Goal: Task Accomplishment & Management: Manage account settings

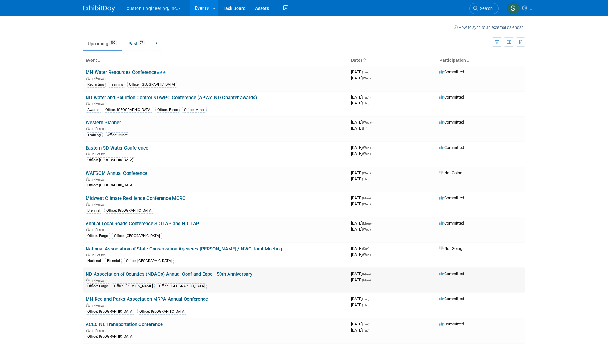
click at [123, 274] on link "ND Association of Counties (NDACo) Annual Conf and Expo - 50th Anniversary" at bounding box center [169, 274] width 167 height 6
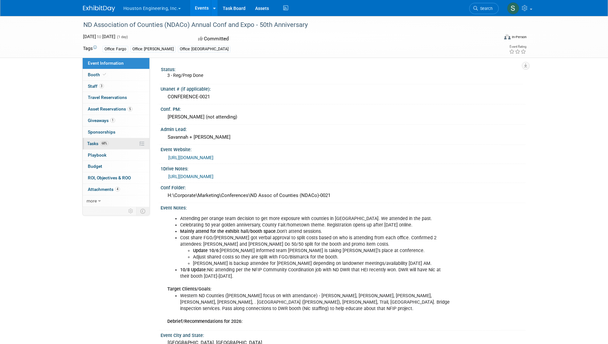
click at [91, 142] on span "Tasks 68%" at bounding box center [97, 143] width 21 height 5
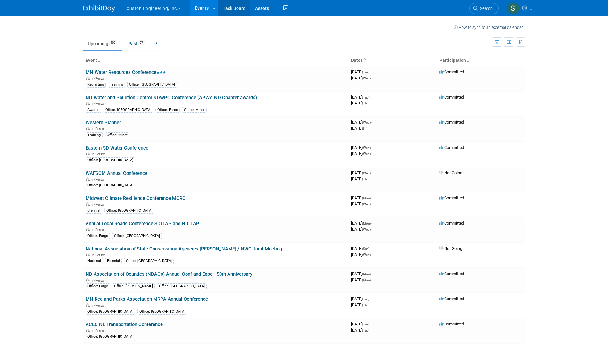
click at [236, 8] on link "Task Board" at bounding box center [234, 8] width 32 height 16
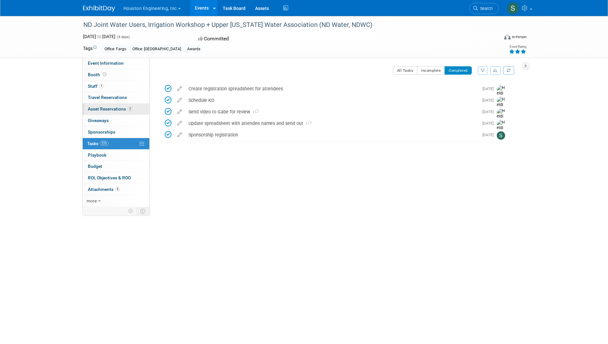
click at [110, 108] on span "Asset Reservations 7" at bounding box center [110, 108] width 45 height 5
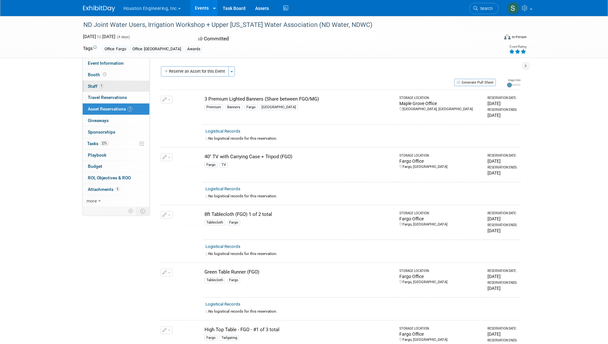
click at [91, 85] on span "Staff 1" at bounding box center [96, 86] width 16 height 5
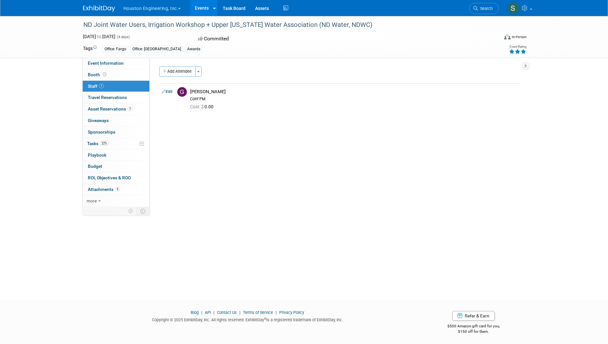
drag, startPoint x: 266, startPoint y: 176, endPoint x: 258, endPoint y: 168, distance: 11.3
click at [103, 188] on span "Attachments 5" at bounding box center [104, 189] width 32 height 5
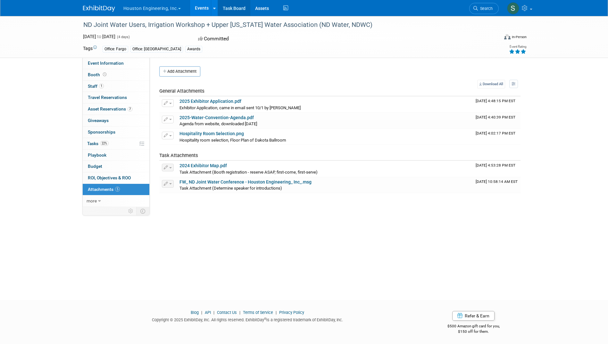
click at [238, 6] on link "Task Board" at bounding box center [234, 8] width 32 height 16
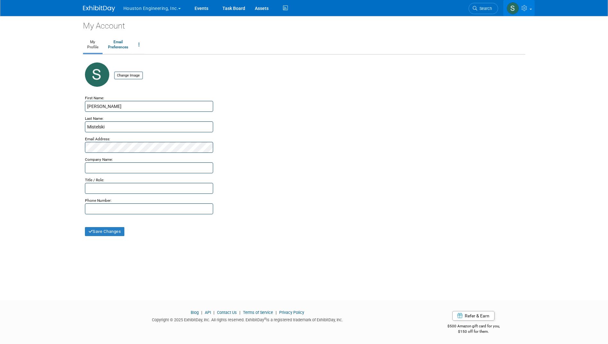
click at [511, 7] on img at bounding box center [513, 8] width 12 height 12
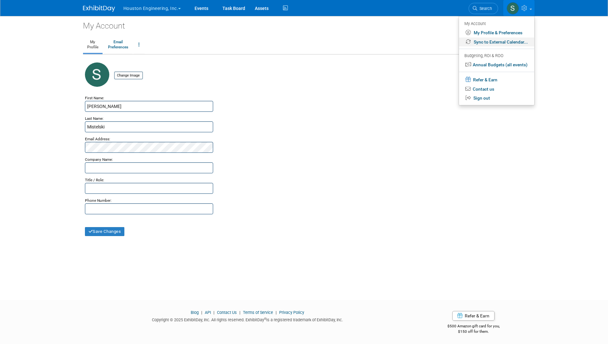
click at [498, 41] on link "Sync to External Calendar..." at bounding box center [496, 41] width 75 height 9
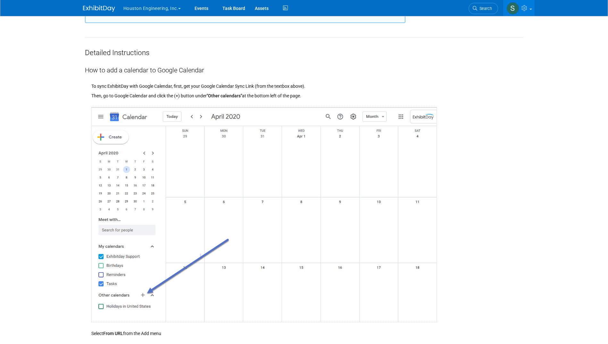
scroll to position [75, 0]
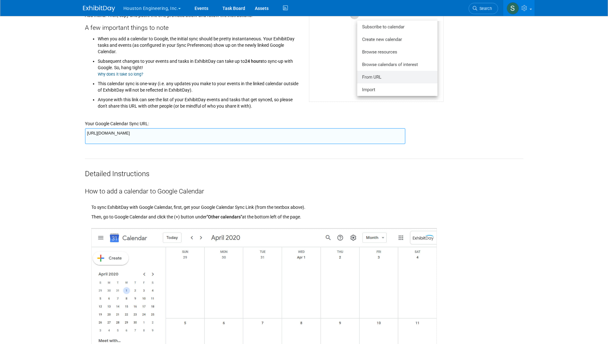
click at [259, 136] on textarea "https://www.exhibitday.com/Sync/iCal/?lt=g&uw=73576&k=901fea19-12de-4c72-8107-0…" at bounding box center [245, 136] width 320 height 16
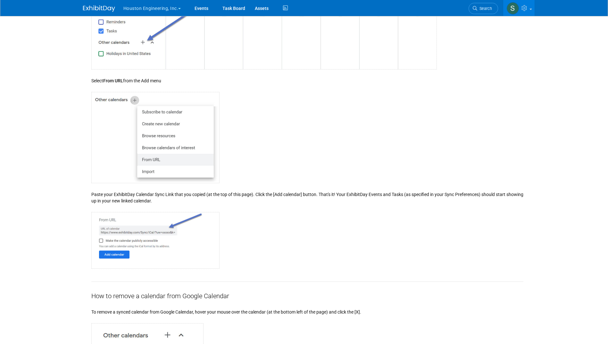
scroll to position [0, 0]
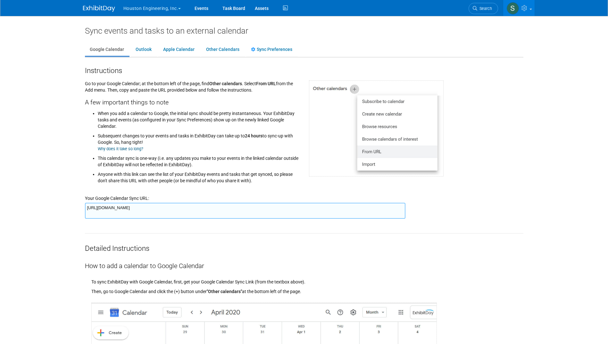
click at [353, 87] on img at bounding box center [376, 128] width 135 height 96
click at [220, 48] on link "Other Calendars" at bounding box center [222, 50] width 43 height 12
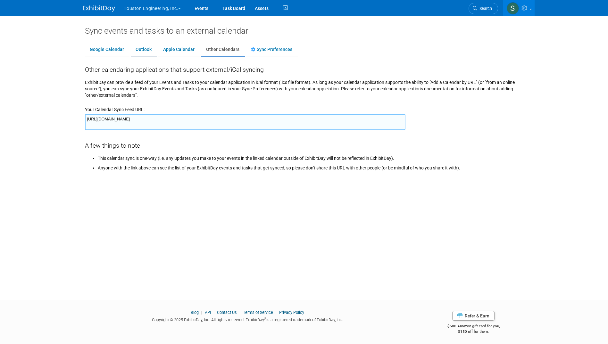
click at [142, 47] on link "Outlook" at bounding box center [144, 50] width 26 height 12
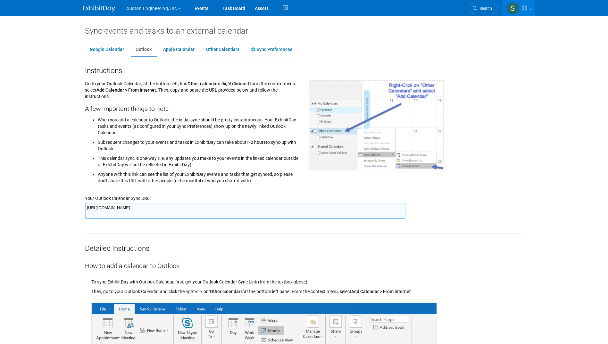
click at [202, 209] on textarea "[URL][DOMAIN_NAME]" at bounding box center [245, 211] width 320 height 16
drag, startPoint x: 202, startPoint y: 209, endPoint x: 223, endPoint y: 207, distance: 21.3
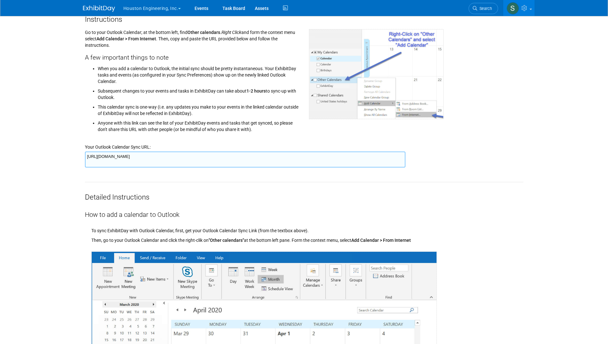
scroll to position [51, 0]
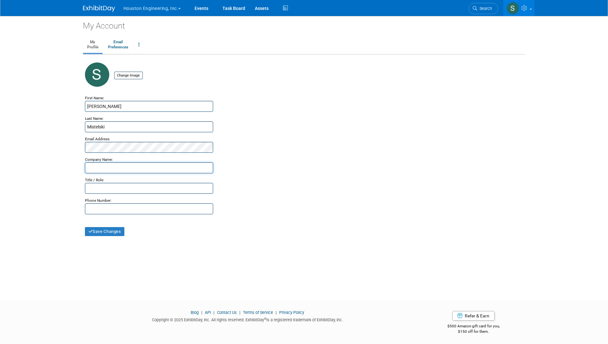
click at [115, 166] on input "text" at bounding box center [149, 167] width 128 height 11
type input "Houston Engineering"
drag, startPoint x: 156, startPoint y: 210, endPoint x: 0, endPoint y: 213, distance: 155.8
click at [0, 214] on html "Houston Engineering, Inc. Choose Workspace: Houston Engineering Events" at bounding box center [304, 172] width 608 height 344
type input "701.751.6283"
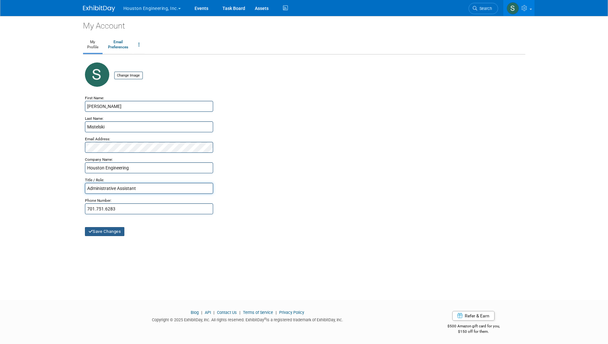
type input "Administrative Assistant"
click at [111, 230] on button "Save Changes" at bounding box center [105, 231] width 40 height 9
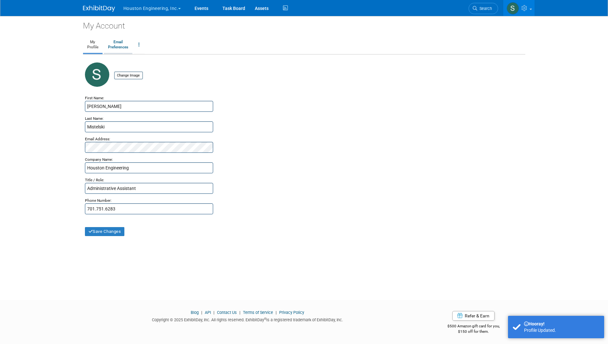
click at [120, 42] on link "Email Preferences" at bounding box center [118, 45] width 29 height 16
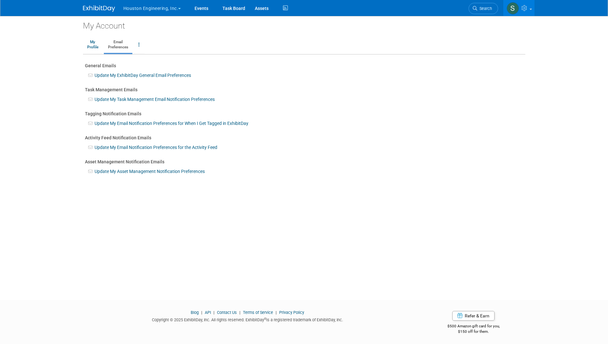
click at [106, 97] on link "Update My Task Management Email Notification Preferences" at bounding box center [155, 99] width 120 height 5
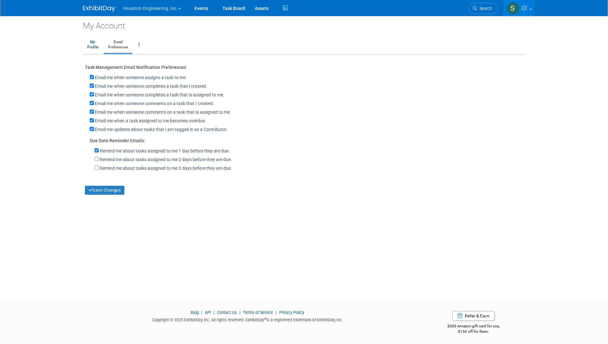
drag, startPoint x: 116, startPoint y: 162, endPoint x: 126, endPoint y: 166, distance: 11.1
click at [116, 162] on label "Remind me about tasks assigned to me 2 days before they are due." at bounding box center [166, 159] width 132 height 6
click at [99, 161] on input "Remind me about tasks assigned to me 2 days before they are due." at bounding box center [97, 159] width 4 height 4
checkbox input "true"
click at [106, 194] on button "Save Changes" at bounding box center [105, 190] width 40 height 9
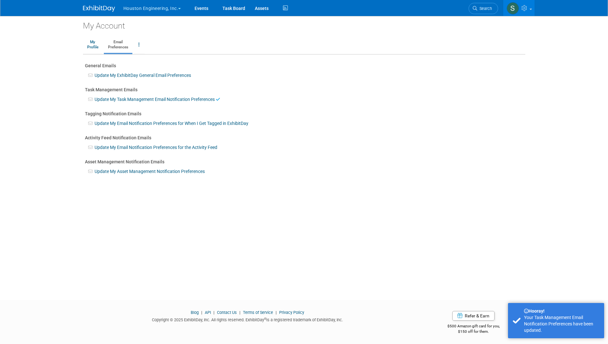
click at [117, 146] on link "Update My Email Notification Preferences for the Activity Feed" at bounding box center [156, 147] width 123 height 5
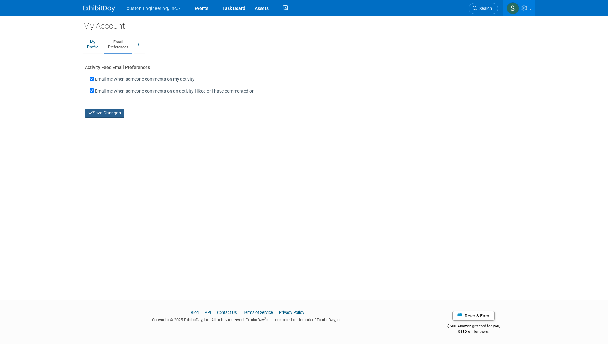
click at [104, 112] on button "Save Changes" at bounding box center [105, 113] width 40 height 9
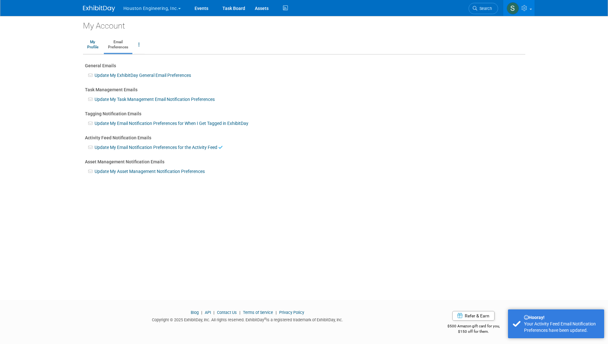
click at [119, 171] on link "Update My Asset Management Notification Preferences" at bounding box center [150, 171] width 110 height 5
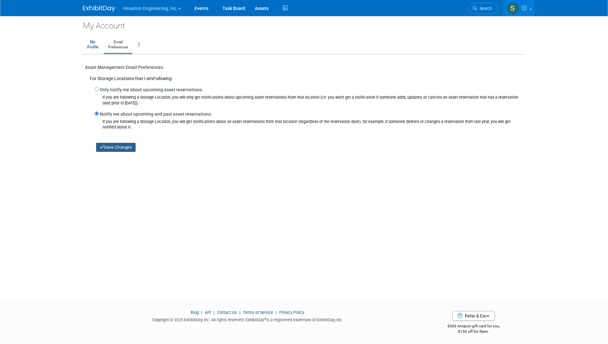
click at [117, 149] on button "Save Changes" at bounding box center [116, 147] width 40 height 9
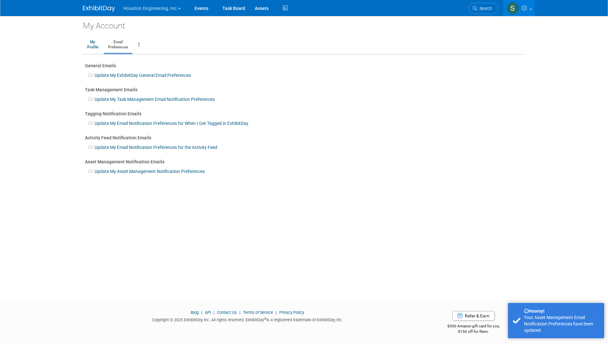
click at [114, 98] on link "Update My Task Management Email Notification Preferences" at bounding box center [155, 99] width 120 height 5
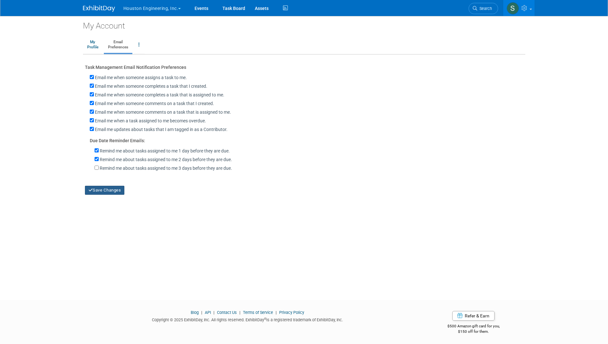
click at [109, 193] on button "Save Changes" at bounding box center [105, 190] width 40 height 9
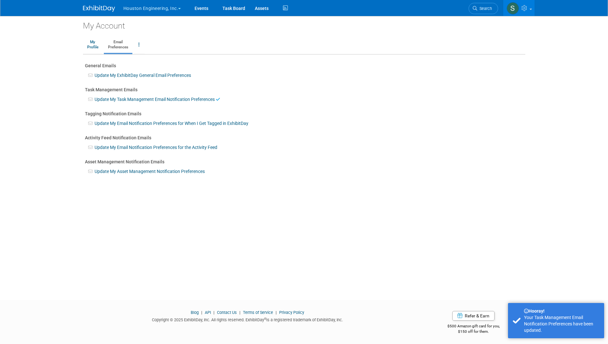
click at [111, 75] on link "Update My ExhibitDay General Email Preferences" at bounding box center [143, 75] width 96 height 5
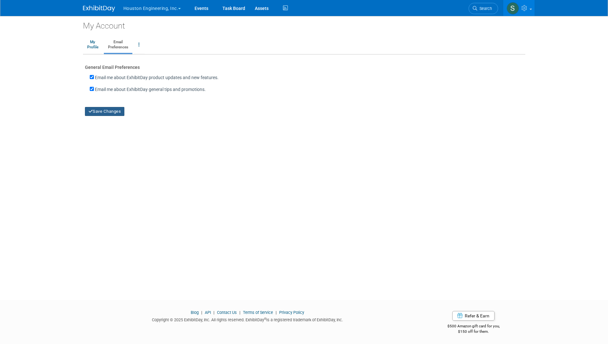
click at [109, 112] on button "Save Changes" at bounding box center [105, 111] width 40 height 9
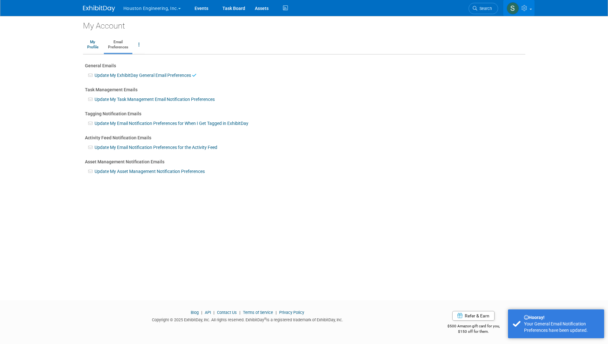
click at [513, 7] on img at bounding box center [513, 8] width 12 height 12
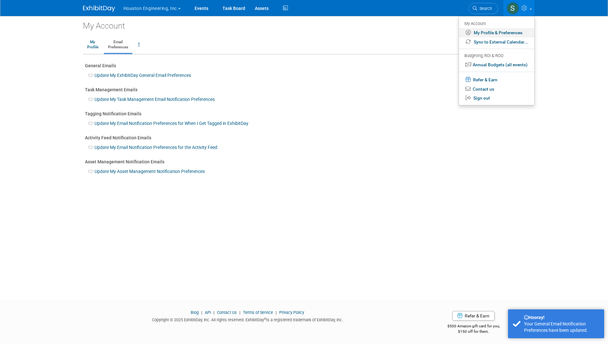
click at [501, 30] on link "My Profile & Preferences" at bounding box center [496, 32] width 75 height 9
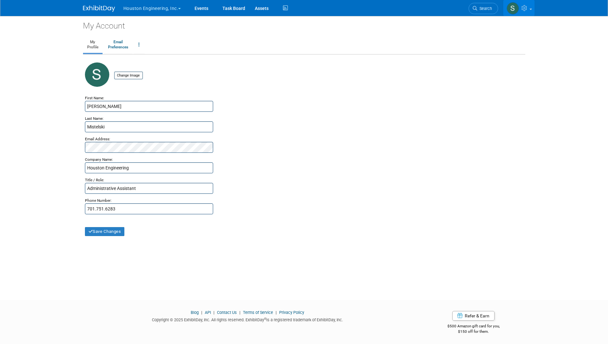
click at [513, 10] on img at bounding box center [513, 8] width 12 height 12
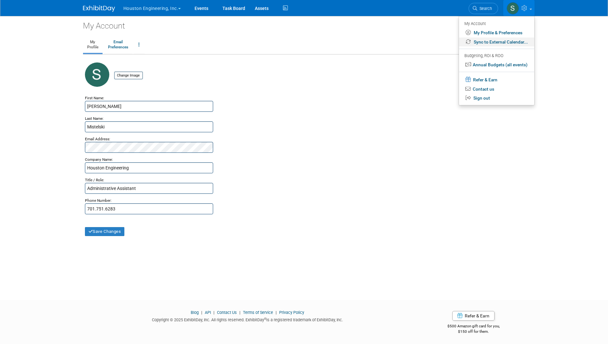
click at [500, 42] on link "Sync to External Calendar..." at bounding box center [496, 41] width 75 height 9
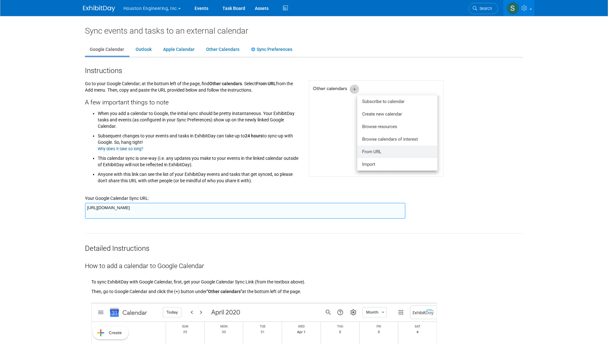
click at [513, 9] on img at bounding box center [513, 8] width 12 height 12
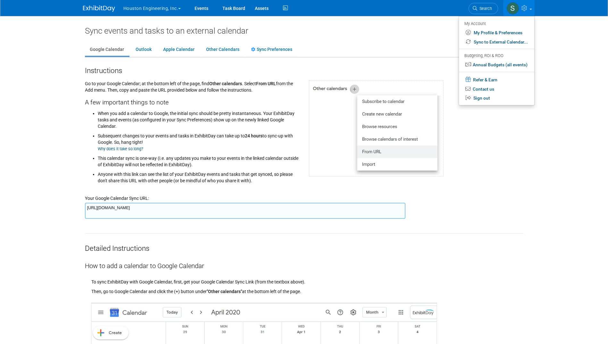
click at [524, 7] on icon at bounding box center [524, 8] width 7 height 6
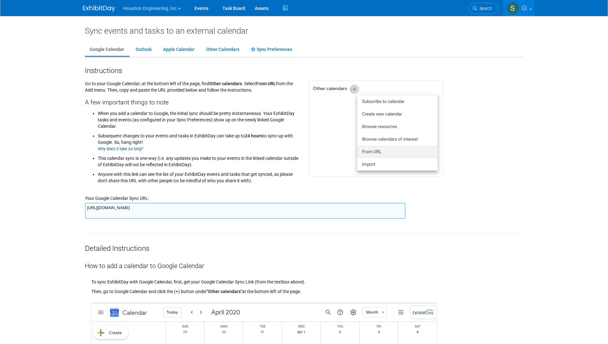
click at [526, 9] on icon at bounding box center [524, 8] width 7 height 6
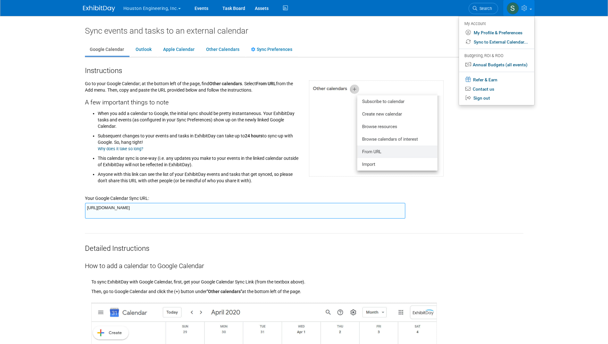
click at [514, 7] on img at bounding box center [513, 8] width 12 height 12
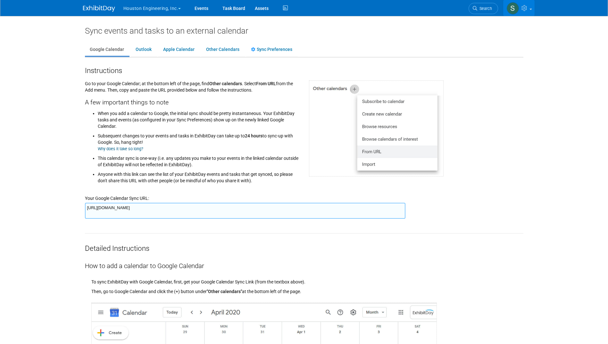
click at [514, 7] on img at bounding box center [513, 8] width 12 height 12
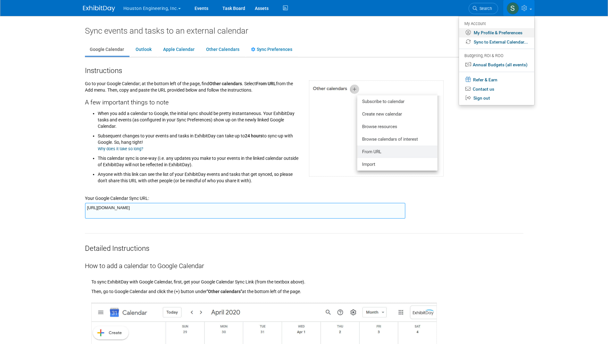
click at [492, 31] on link "My Profile & Preferences" at bounding box center [496, 32] width 75 height 9
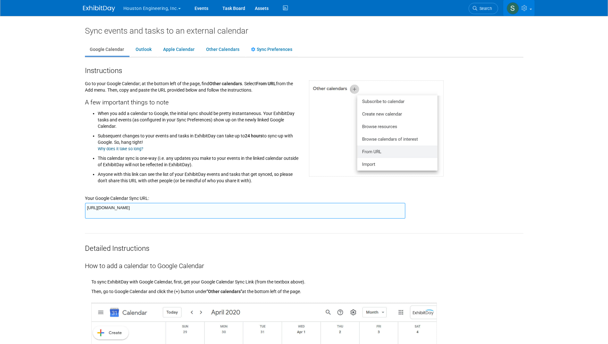
click at [512, 8] on img at bounding box center [513, 8] width 12 height 12
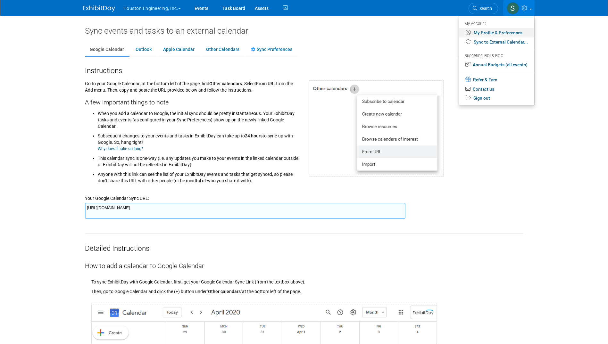
click at [490, 32] on link "My Profile & Preferences" at bounding box center [496, 32] width 75 height 9
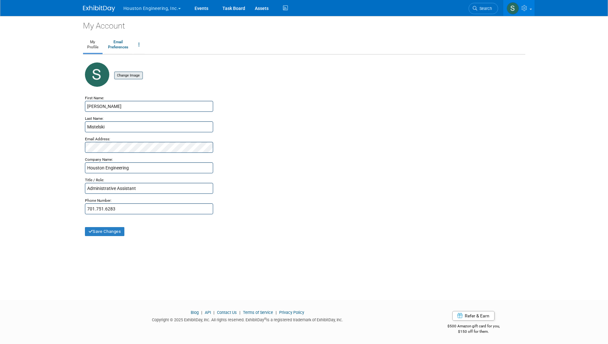
click at [131, 76] on input "file" at bounding box center [104, 75] width 76 height 7
click at [137, 73] on input "file" at bounding box center [104, 75] width 76 height 7
type input "C:\fakepath\[PERSON_NAME]-002.JPG"
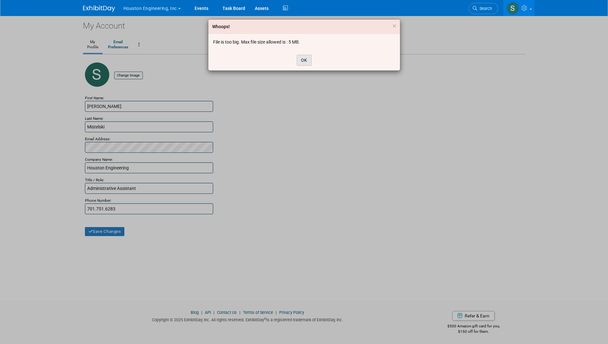
click at [305, 59] on button "OK" at bounding box center [304, 60] width 15 height 11
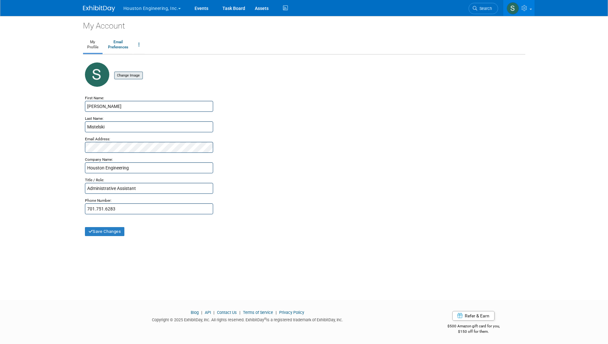
click at [134, 75] on input "file" at bounding box center [104, 75] width 76 height 7
type input "C:\fakepath\Mistelski,Shawn-001.JPG"
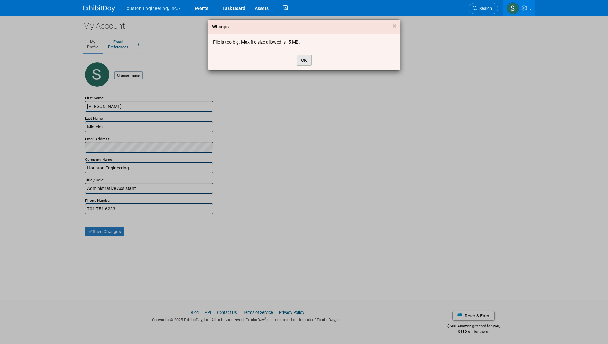
click at [305, 61] on button "OK" at bounding box center [304, 60] width 15 height 11
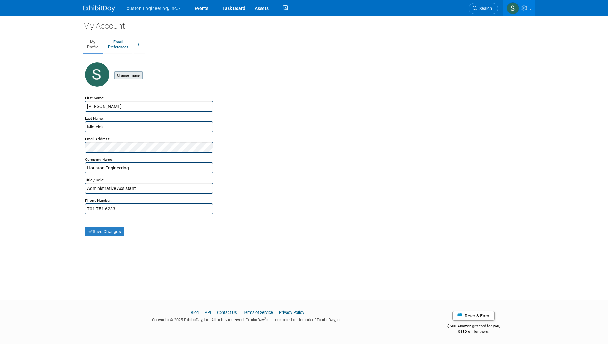
click at [132, 77] on input "file" at bounding box center [104, 75] width 76 height 7
click at [105, 232] on button "Save Changes" at bounding box center [105, 231] width 40 height 9
